Goal: Check status

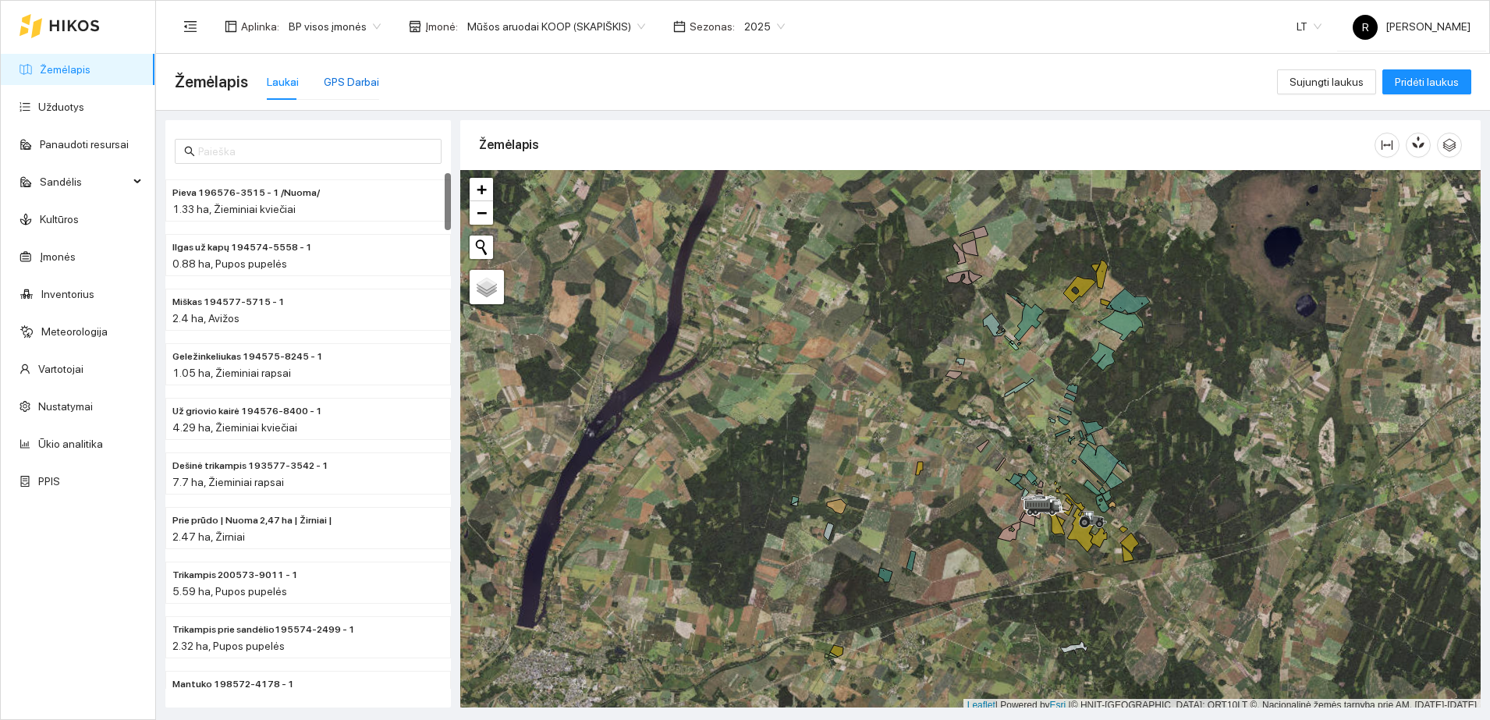
click at [353, 80] on div "GPS Darbai" at bounding box center [351, 81] width 55 height 17
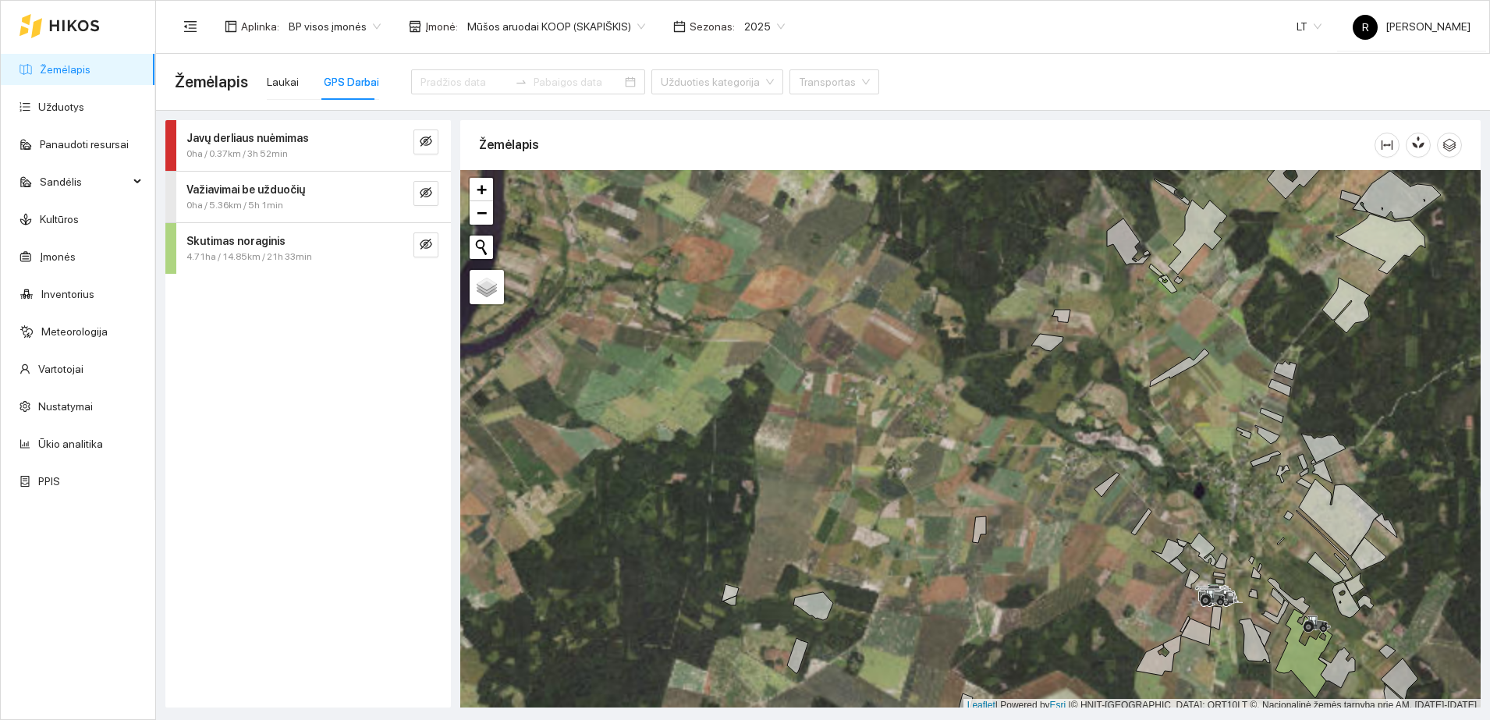
scroll to position [5, 0]
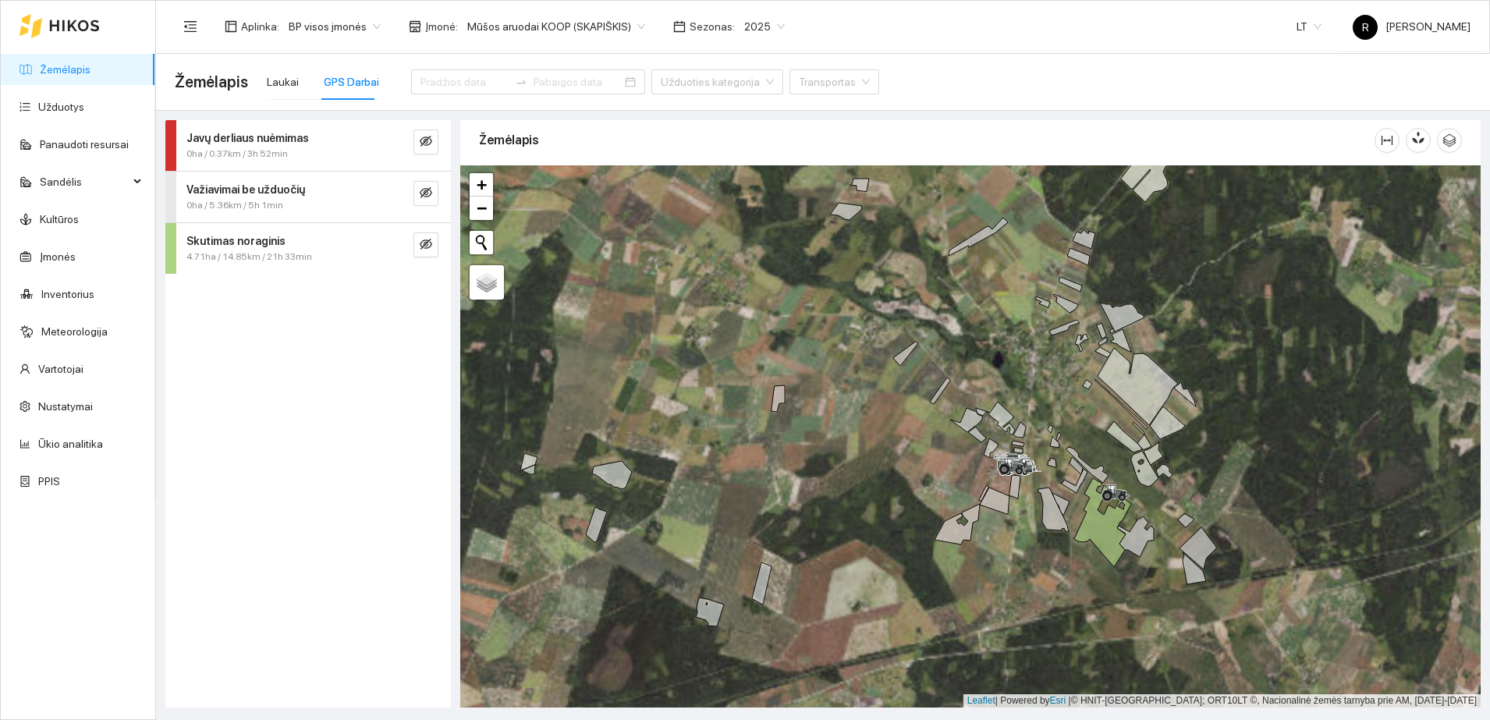
drag, startPoint x: 944, startPoint y: 431, endPoint x: 740, endPoint y: 297, distance: 244.4
click at [740, 297] on div at bounding box center [970, 436] width 1020 height 542
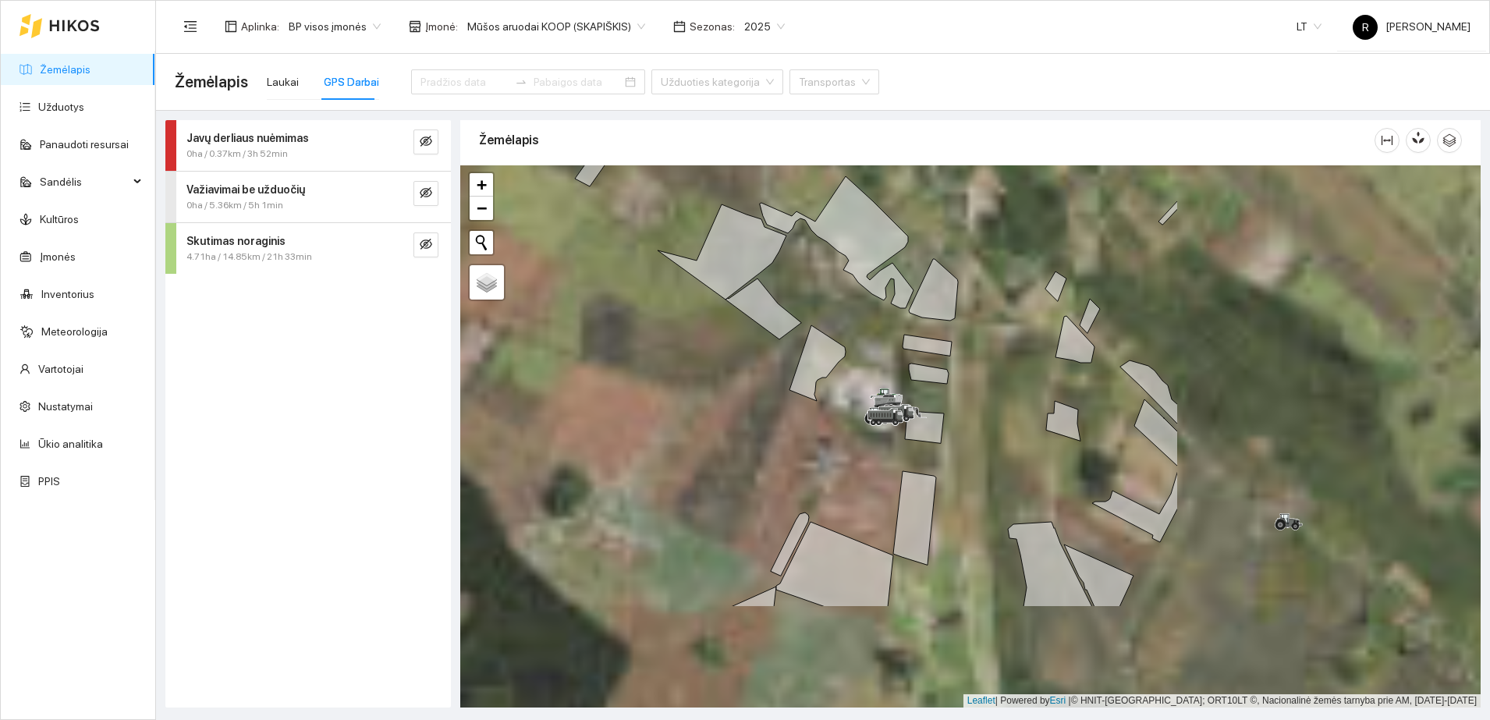
drag, startPoint x: 1309, startPoint y: 545, endPoint x: 391, endPoint y: 222, distance: 973.8
click at [841, 373] on div at bounding box center [970, 436] width 1020 height 542
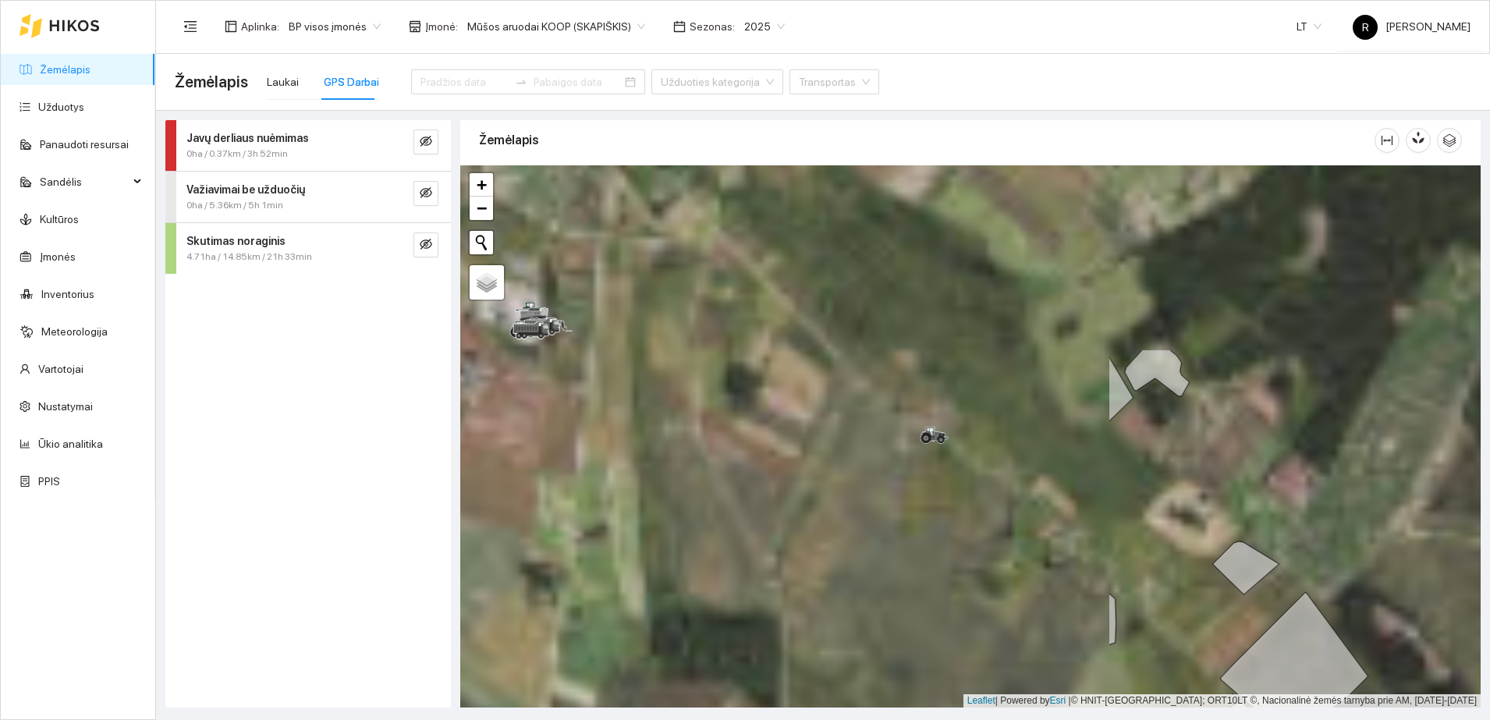
drag, startPoint x: 693, startPoint y: 292, endPoint x: 1451, endPoint y: 513, distance: 789.5
click at [1451, 513] on div at bounding box center [970, 436] width 1020 height 542
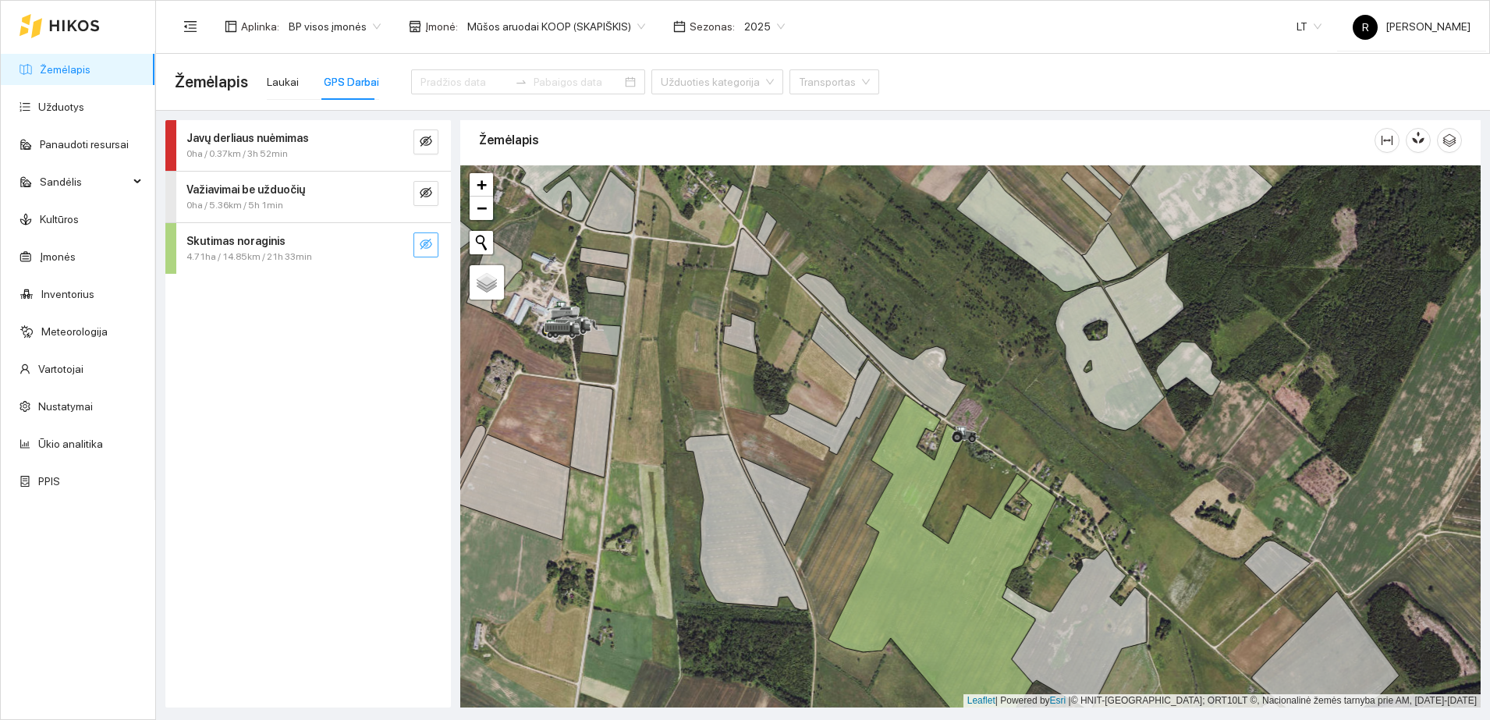
click at [420, 246] on icon "eye-invisible" at bounding box center [426, 244] width 12 height 12
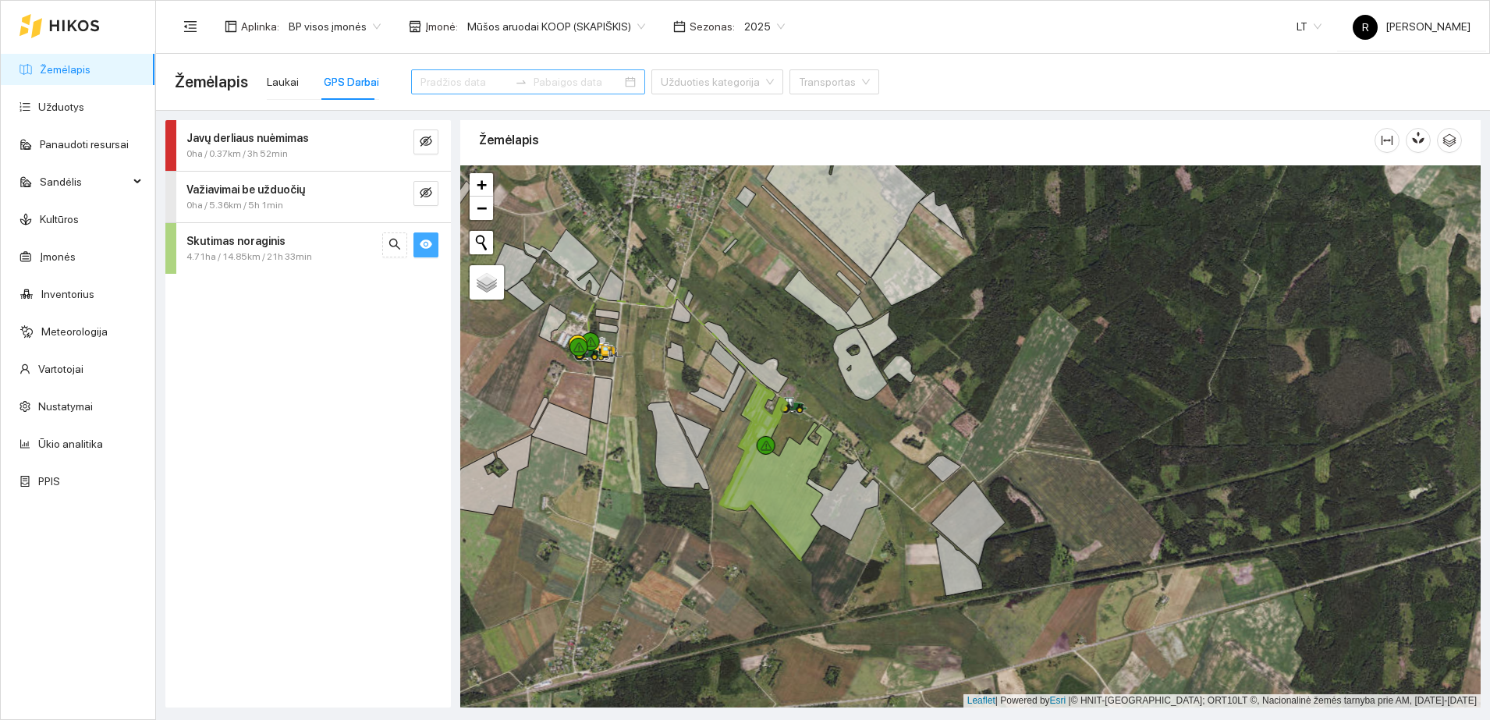
click at [448, 83] on input at bounding box center [464, 81] width 88 height 17
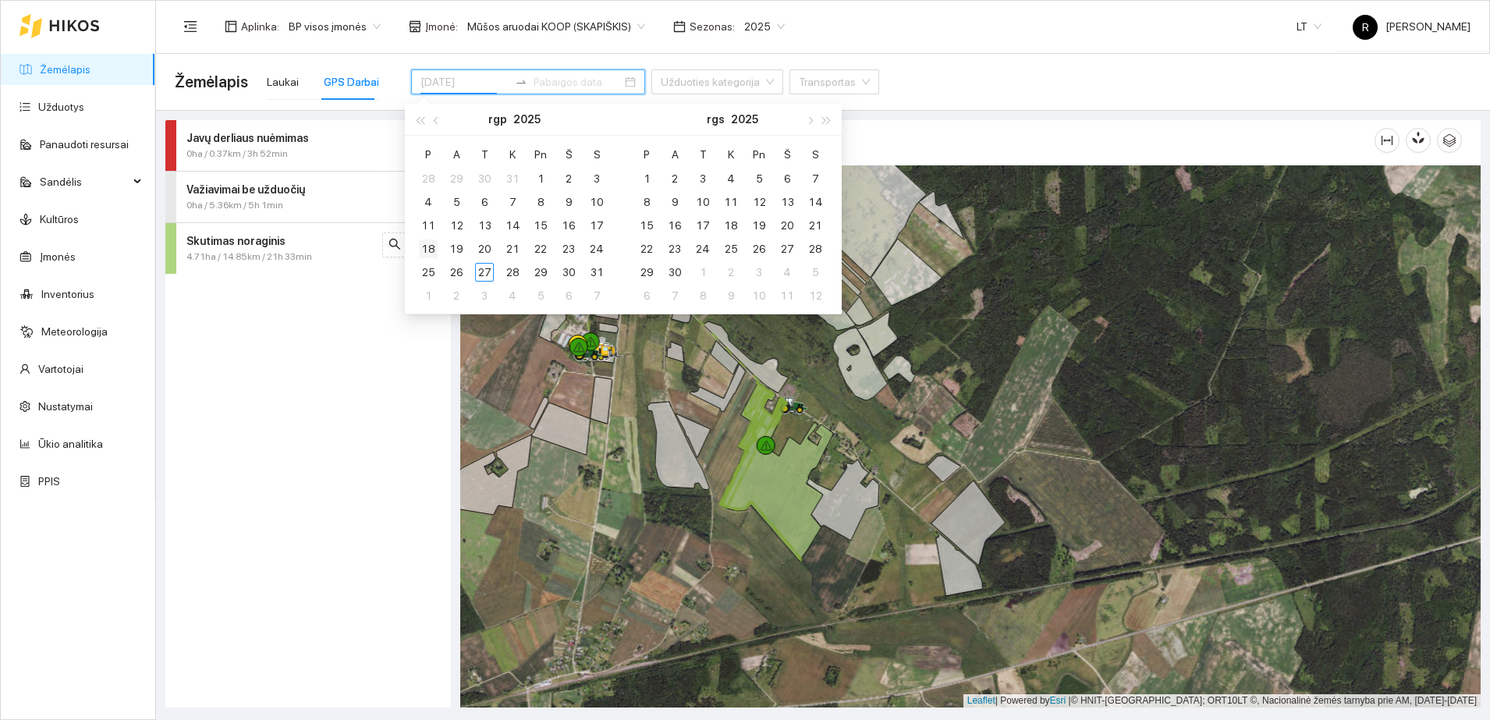
type input "[DATE]"
click at [428, 273] on div "25" at bounding box center [428, 272] width 19 height 19
type input "[DATE]"
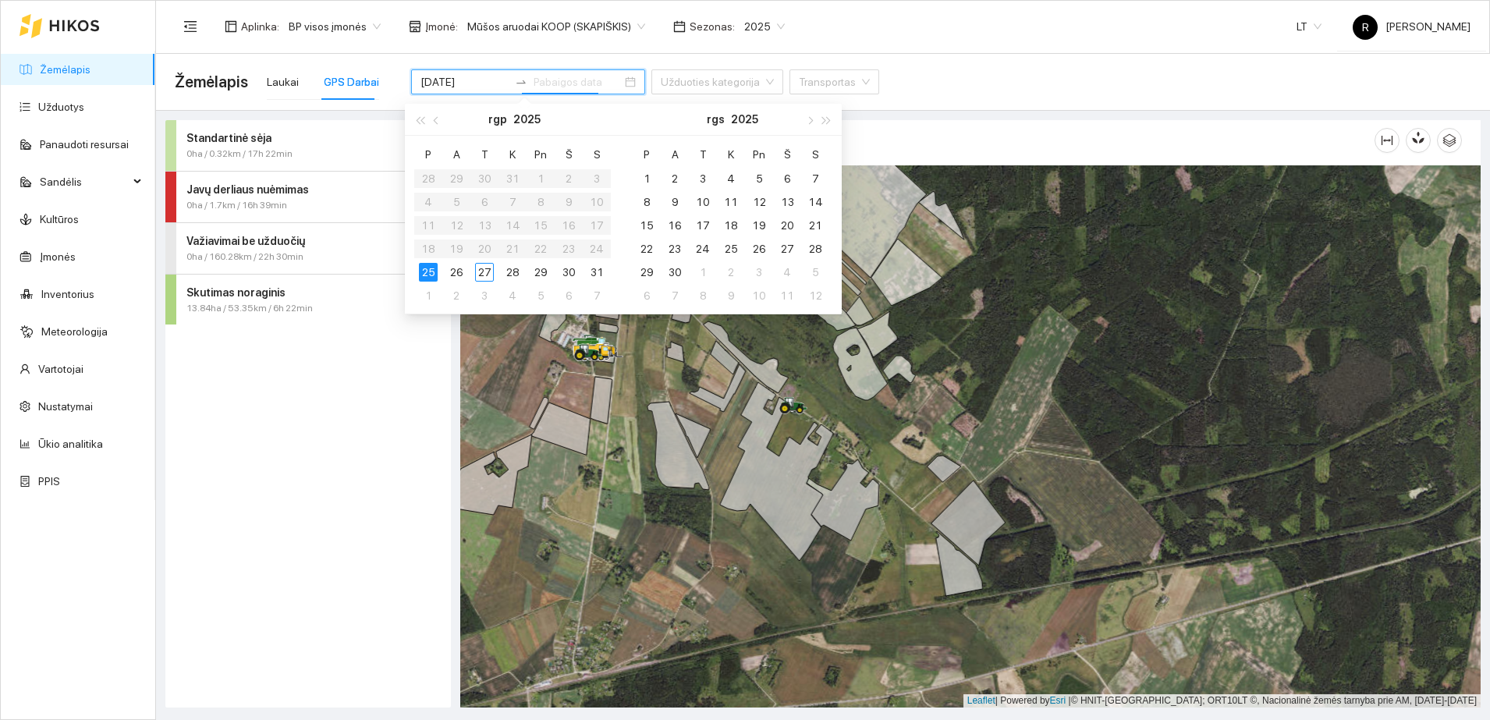
click at [289, 299] on div "Skutimas noraginis" at bounding box center [281, 292] width 191 height 17
